Goal: Task Accomplishment & Management: Manage account settings

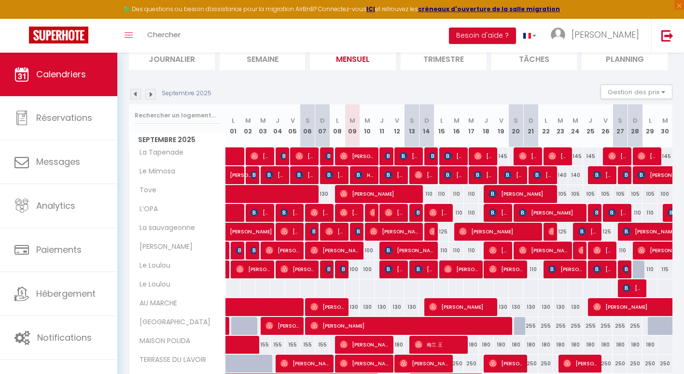
scroll to position [83, 0]
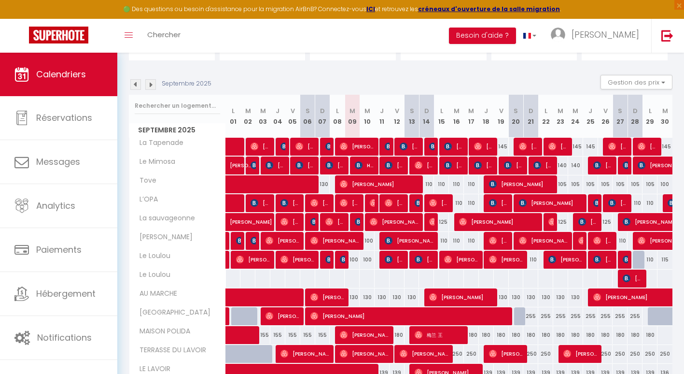
click at [624, 239] on div "110" at bounding box center [620, 241] width 15 height 18
type input "110"
type input "[PERSON_NAME] 27 Septembre 2025"
type input "Dim 28 Septembre 2025"
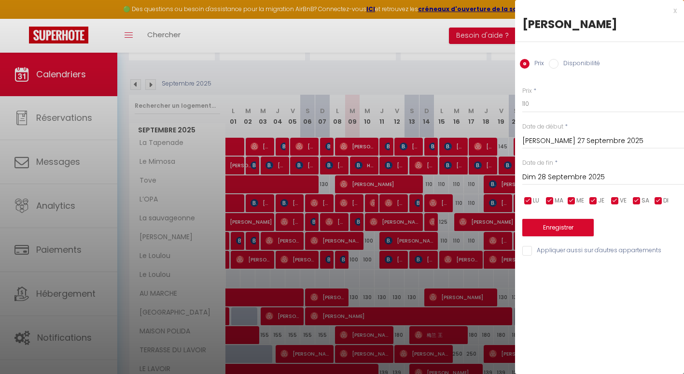
click at [555, 62] on input "Disponibilité" at bounding box center [554, 64] width 10 height 10
radio input "true"
radio input "false"
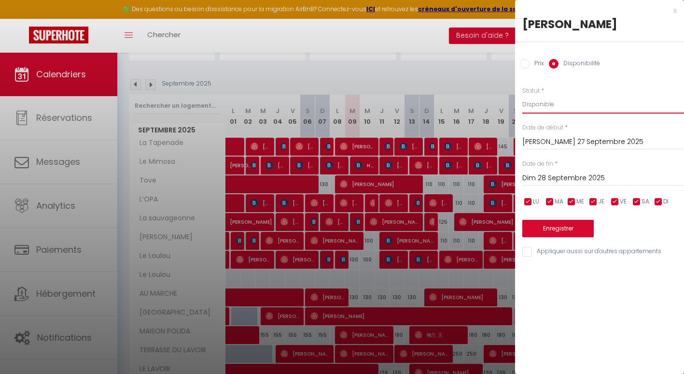
click at [548, 105] on select "Disponible Indisponible" at bounding box center [603, 104] width 162 height 18
select select "0"
click at [522, 95] on select "Disponible Indisponible" at bounding box center [603, 104] width 162 height 18
click at [560, 223] on button "Enregistrer" at bounding box center [557, 228] width 71 height 17
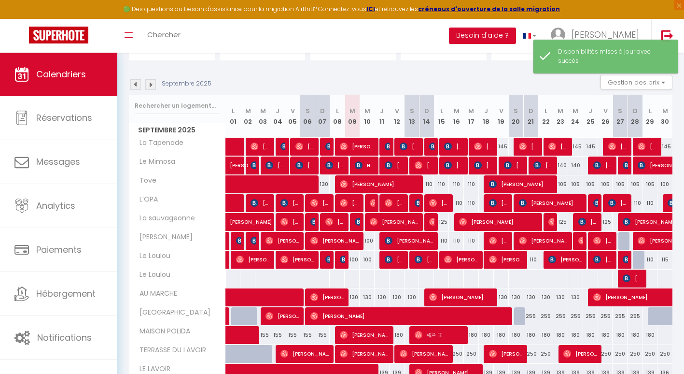
click at [352, 261] on div "100" at bounding box center [352, 260] width 15 height 18
select select "1"
type input "[DATE] Septembre 2025"
type input "Mer 10 Septembre 2025"
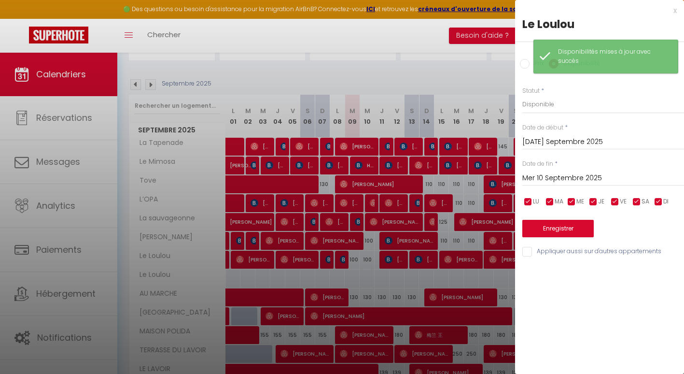
click at [352, 261] on div at bounding box center [342, 187] width 684 height 374
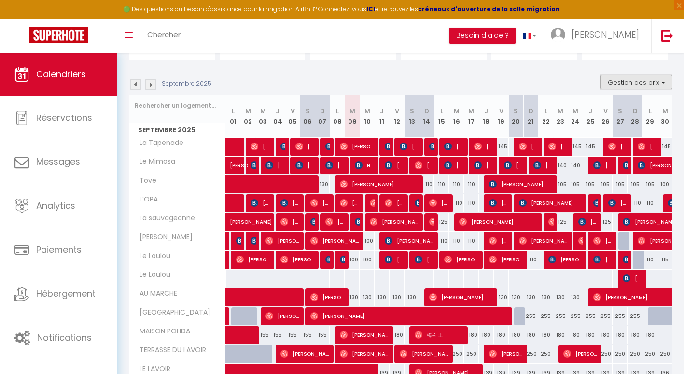
click at [653, 81] on button "Gestion des prix" at bounding box center [637, 82] width 72 height 14
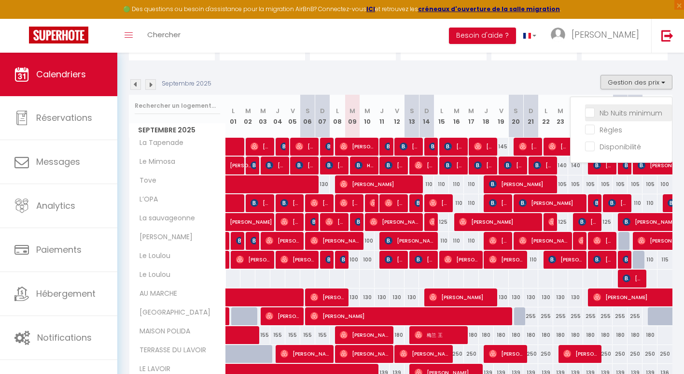
click at [590, 111] on input "Nb Nuits minimum" at bounding box center [628, 112] width 87 height 10
checkbox input "true"
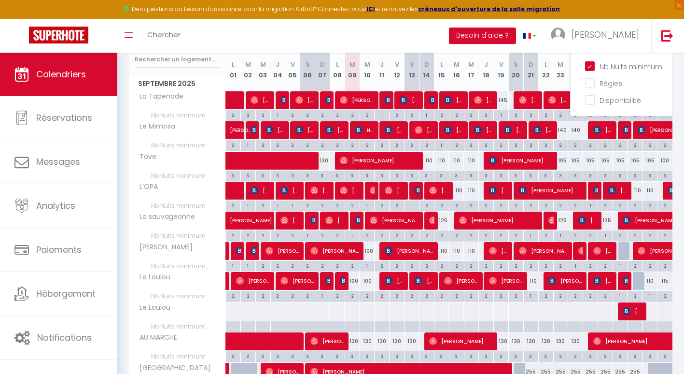
scroll to position [132, 0]
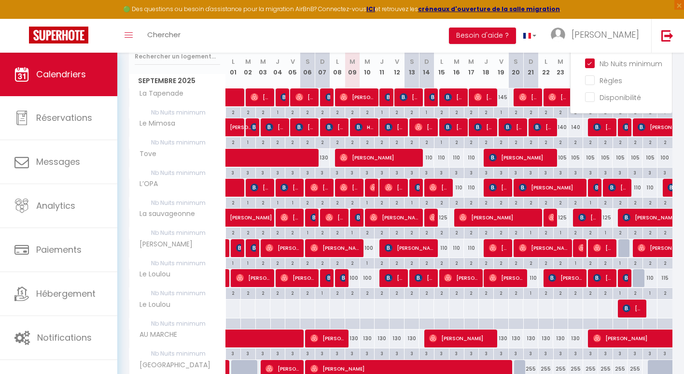
click at [353, 292] on div "2" at bounding box center [352, 292] width 14 height 9
type input "2"
type input "[DATE] Septembre 2025"
type input "Mer 10 Septembre 2025"
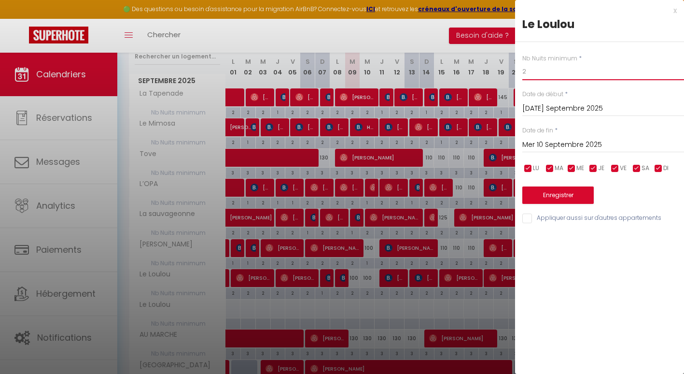
click at [531, 71] on input "2" at bounding box center [603, 71] width 162 height 17
type input "1"
click at [550, 191] on button "Enregistrer" at bounding box center [557, 194] width 71 height 17
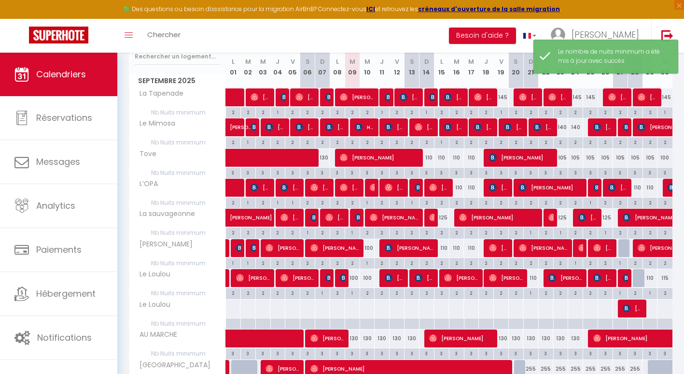
click at [366, 295] on div "2" at bounding box center [367, 292] width 14 height 9
type input "2"
type input "Mer 10 Septembre 2025"
type input "Jeu 11 Septembre 2025"
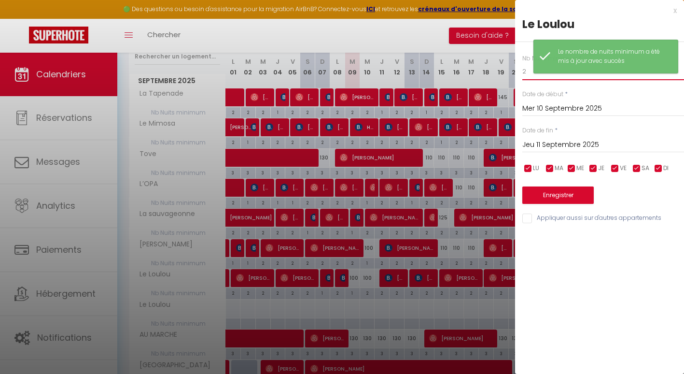
click at [525, 71] on input "2" at bounding box center [603, 71] width 162 height 17
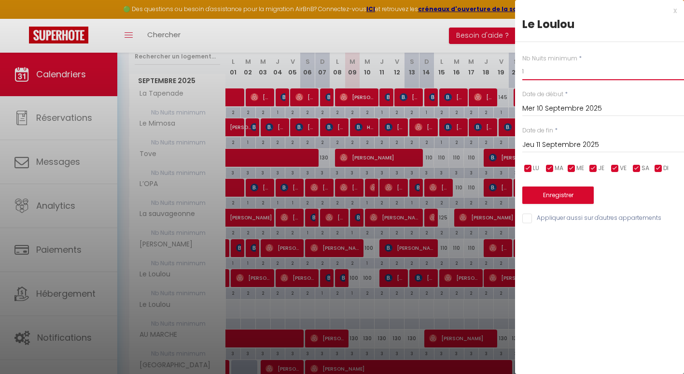
type input "1"
click at [561, 191] on button "Enregistrer" at bounding box center [557, 194] width 71 height 17
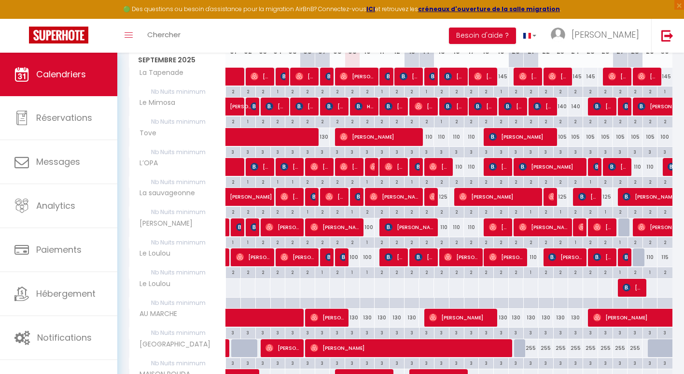
scroll to position [155, 0]
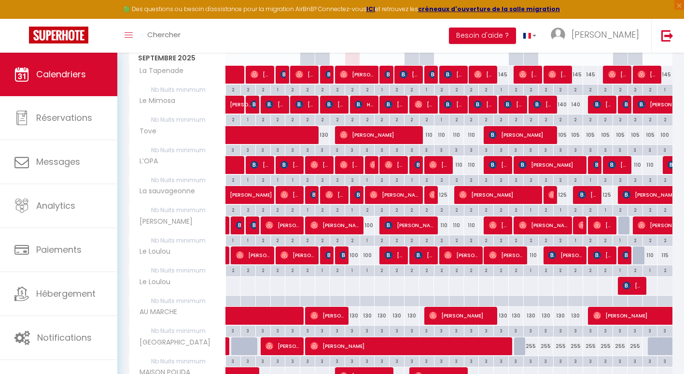
click at [371, 224] on div "100" at bounding box center [367, 225] width 15 height 18
select select "1"
type input "Mer 10 Septembre 2025"
type input "Jeu 11 Septembre 2025"
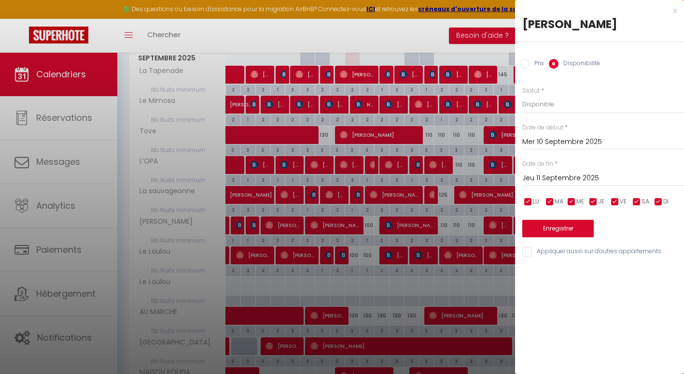
click at [524, 63] on input "Prix" at bounding box center [525, 64] width 10 height 10
radio input "true"
radio input "false"
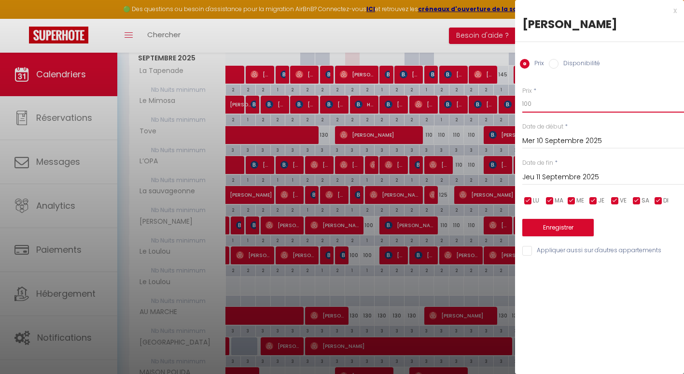
click at [534, 102] on input "100" at bounding box center [603, 103] width 162 height 17
type input "1"
type input "99"
click at [542, 228] on button "Enregistrer" at bounding box center [557, 227] width 71 height 17
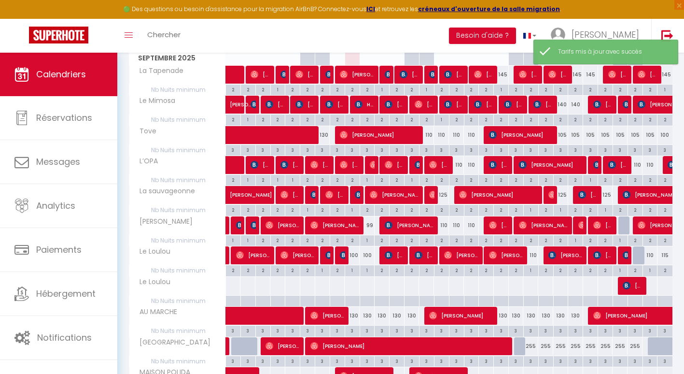
click at [354, 256] on div "100" at bounding box center [352, 255] width 15 height 18
type input "100"
type input "[DATE] Septembre 2025"
type input "Mer 10 Septembre 2025"
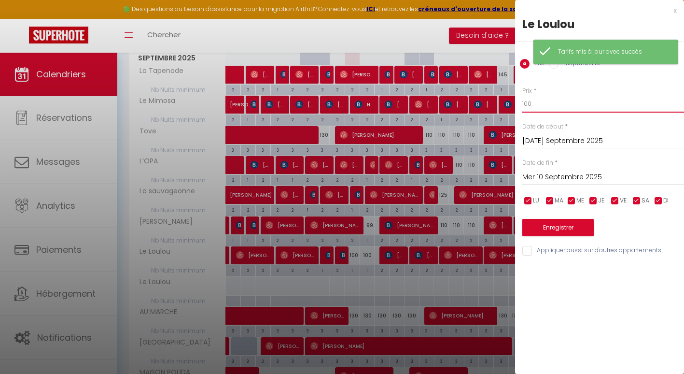
click at [539, 102] on input "100" at bounding box center [603, 103] width 162 height 17
type input "1"
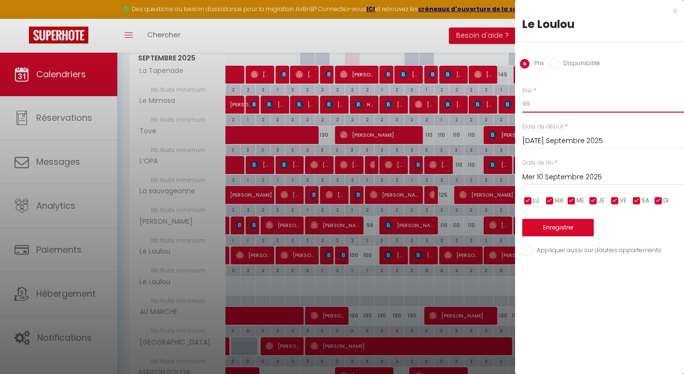
type input "99"
click at [540, 232] on button "Enregistrer" at bounding box center [557, 227] width 71 height 17
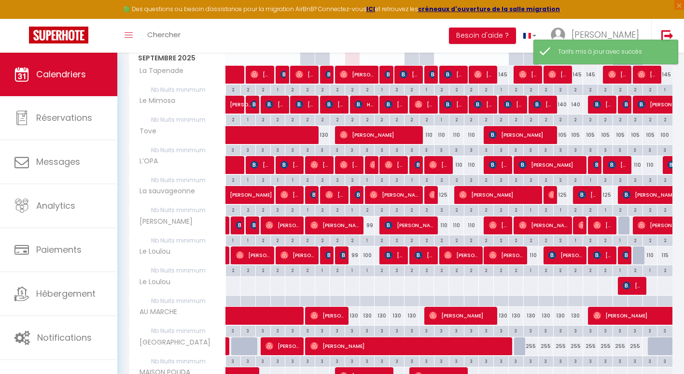
click at [367, 256] on div "100" at bounding box center [367, 255] width 15 height 18
type input "100"
type input "Mer 10 Septembre 2025"
type input "Jeu 11 Septembre 2025"
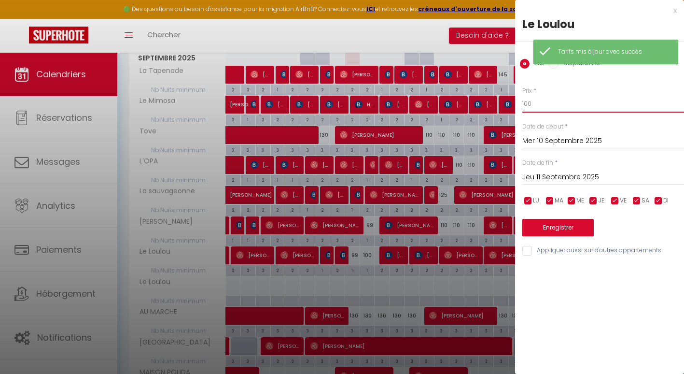
click at [548, 108] on input "100" at bounding box center [603, 103] width 162 height 17
type input "1"
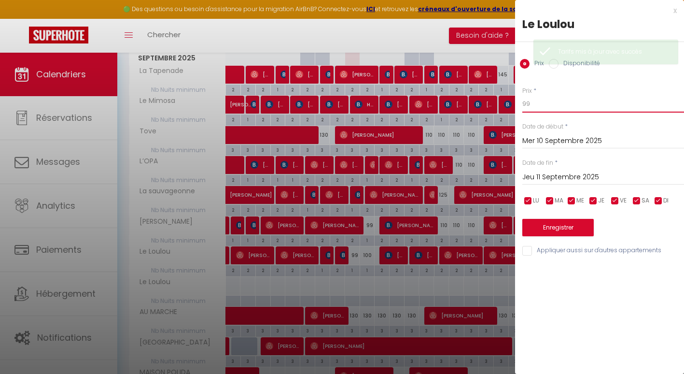
type input "99"
click at [537, 225] on button "Enregistrer" at bounding box center [557, 227] width 71 height 17
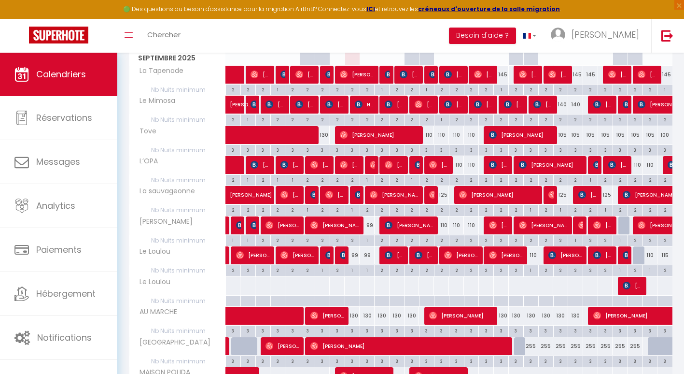
click at [543, 274] on div "2" at bounding box center [546, 269] width 14 height 9
type input "2"
type input "Lun 22 Septembre 2025"
type input "[DATE] Septembre 2025"
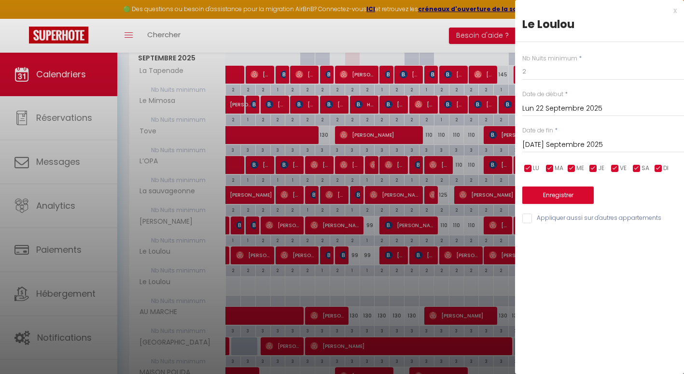
click at [463, 282] on div at bounding box center [342, 187] width 684 height 374
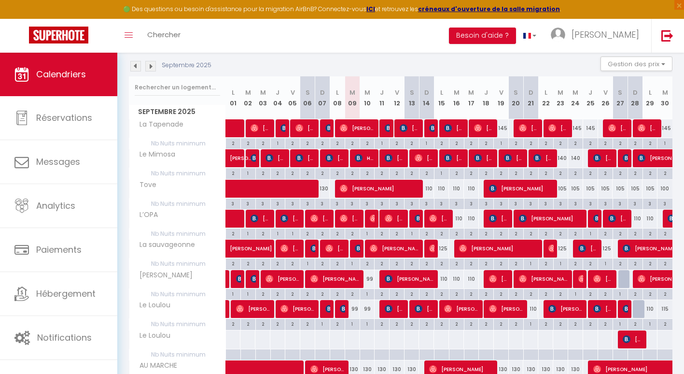
scroll to position [98, 0]
